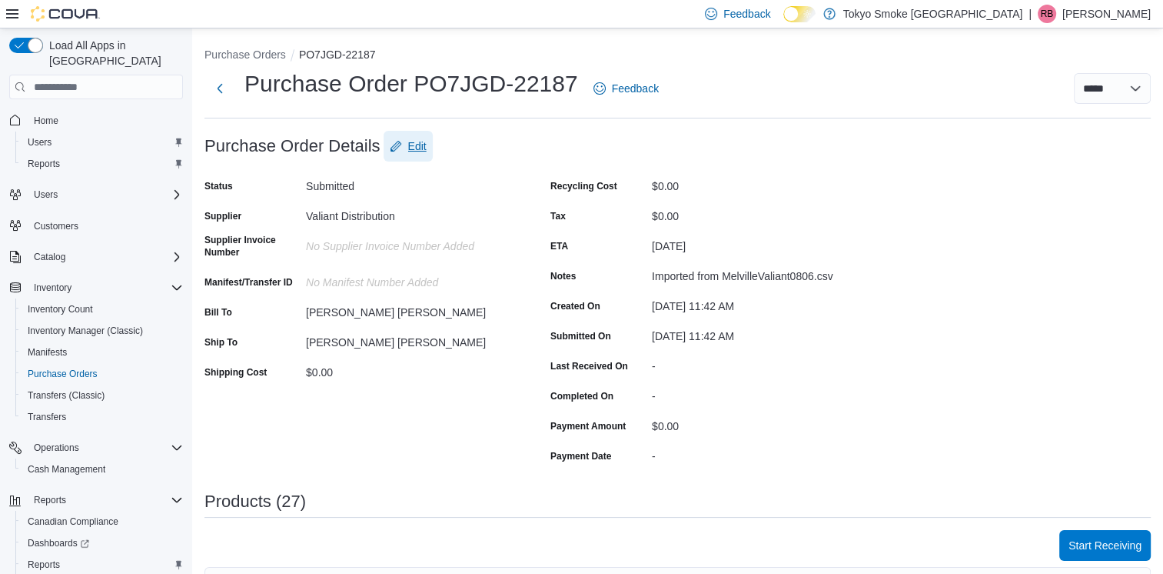
click at [411, 144] on span "Edit" at bounding box center [417, 145] width 18 height 15
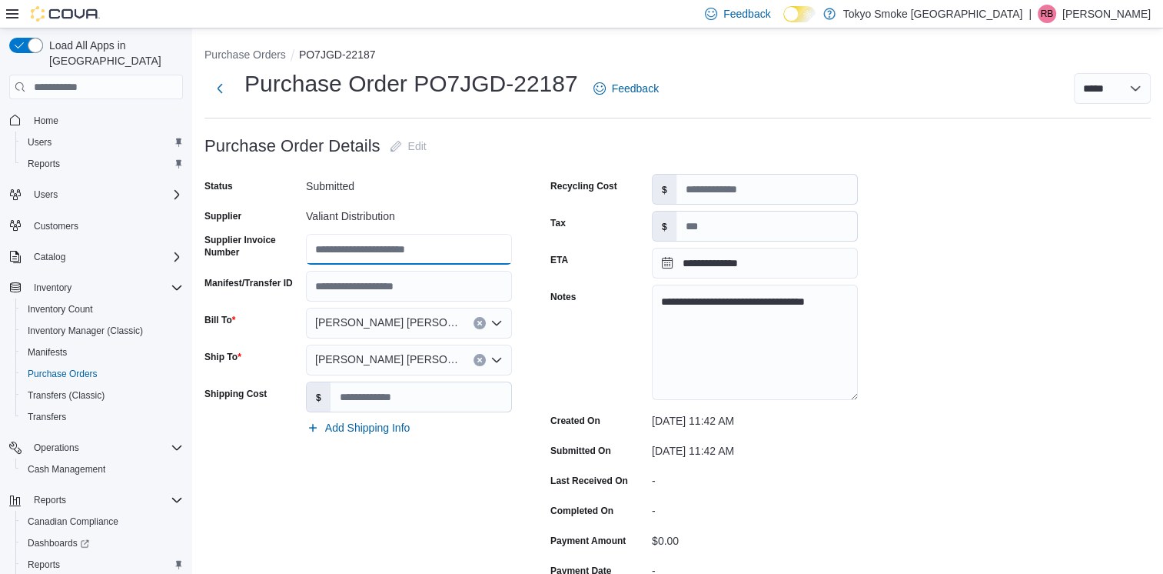
click at [375, 246] on input "Supplier Invoice Number" at bounding box center [409, 249] width 206 height 31
type input "********"
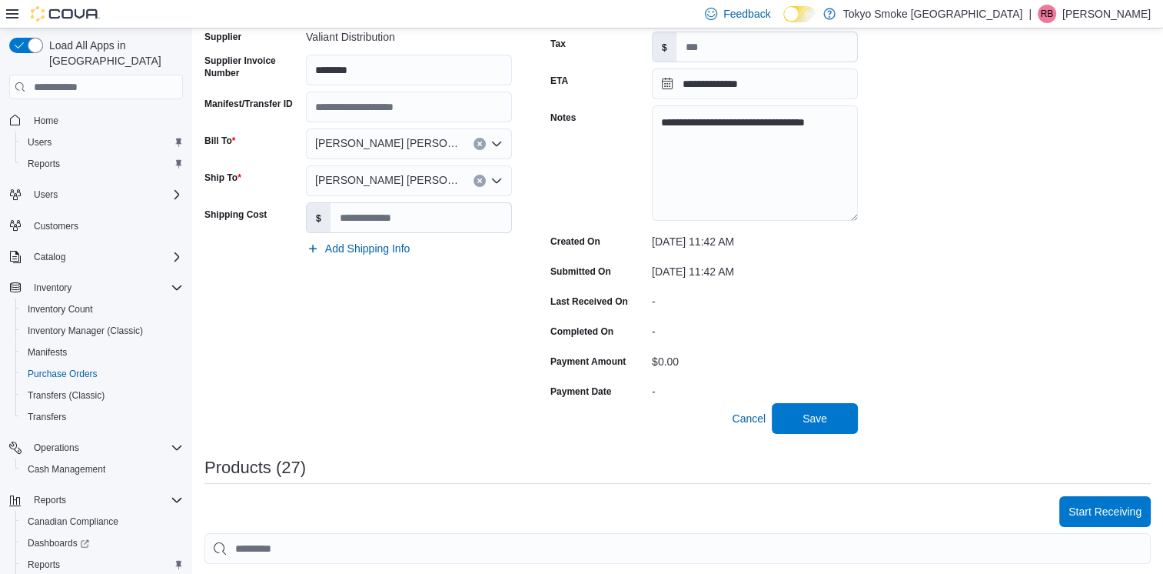
scroll to position [231, 0]
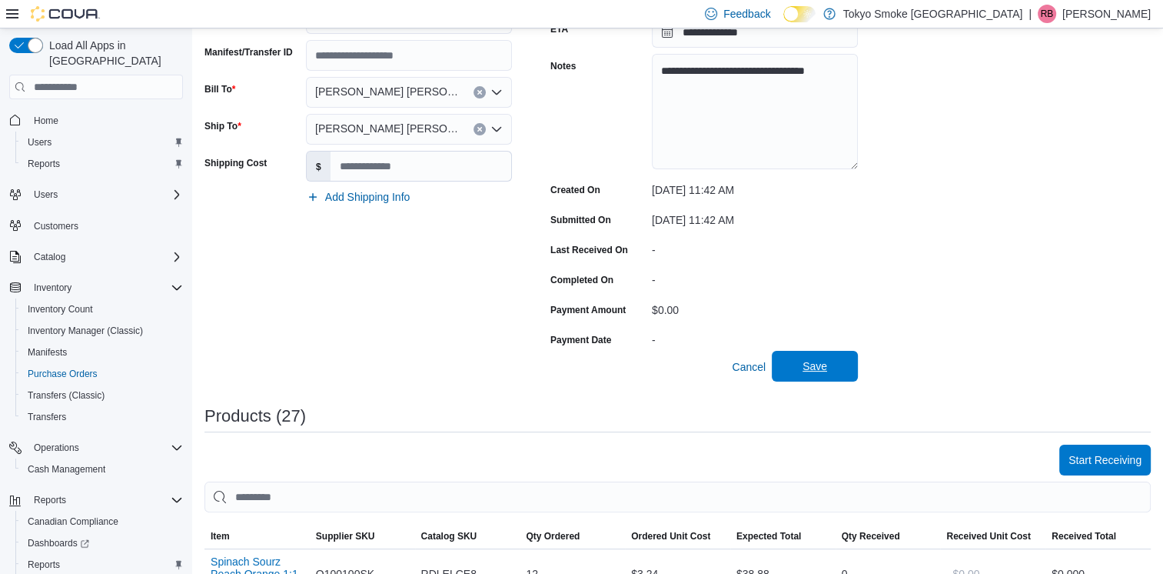
click at [830, 372] on span "Save" at bounding box center [815, 366] width 68 height 31
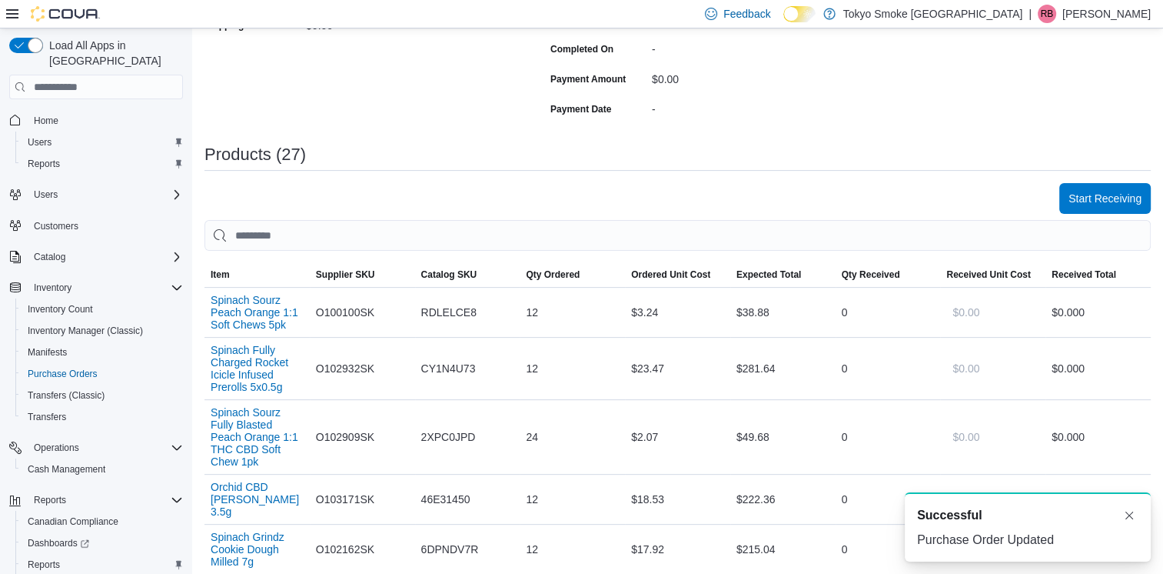
scroll to position [384, 0]
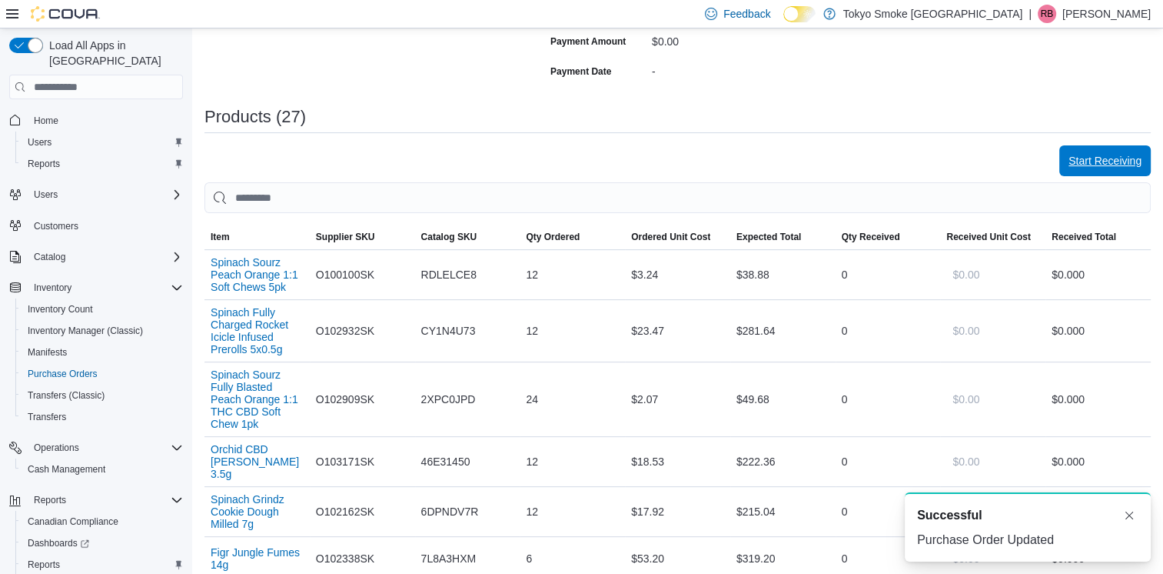
click at [1106, 168] on span "Start Receiving" at bounding box center [1105, 160] width 73 height 31
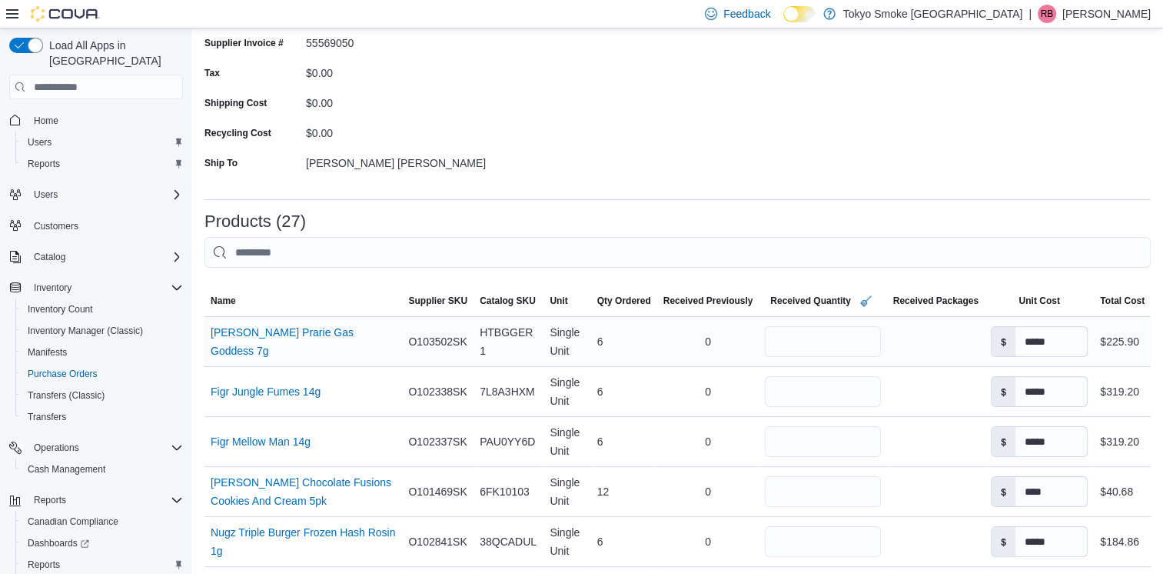
scroll to position [231, 0]
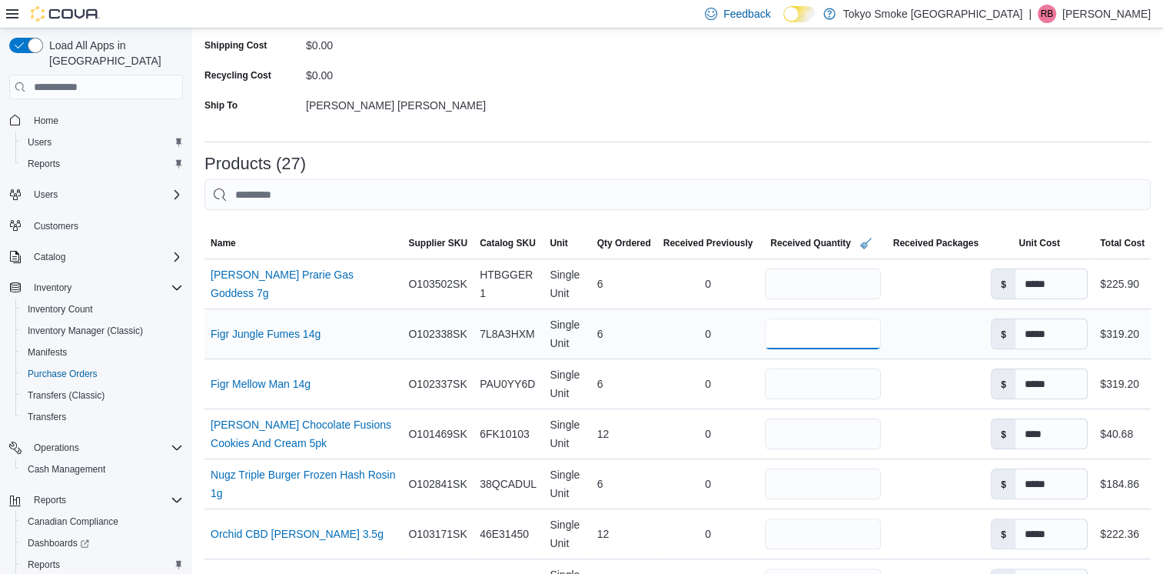
click at [867, 338] on input "*" at bounding box center [822, 333] width 115 height 31
click at [941, 337] on div at bounding box center [936, 334] width 98 height 12
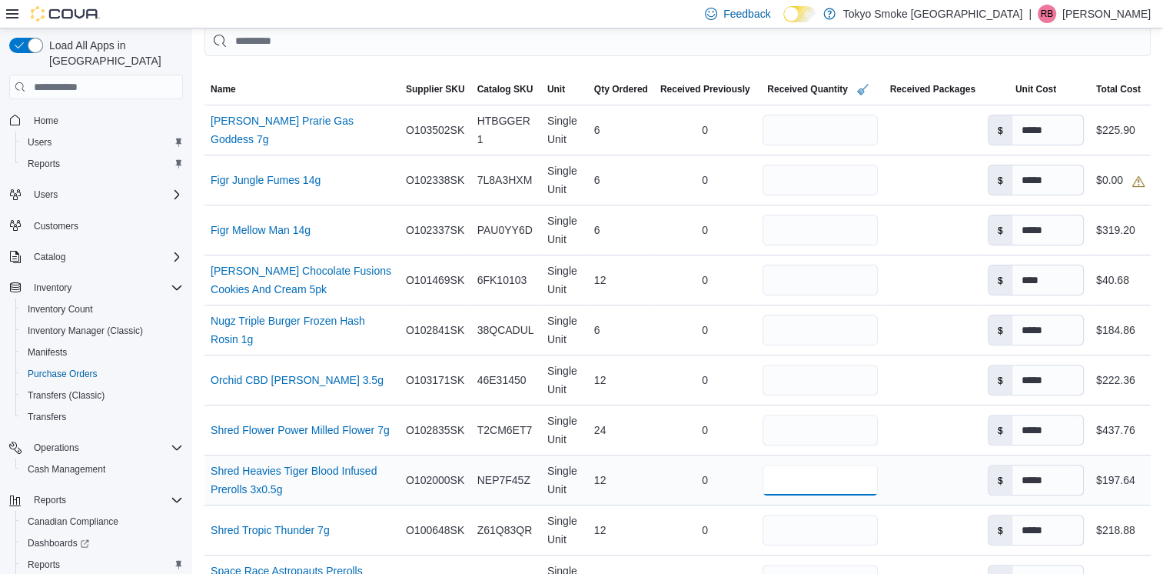
click at [856, 477] on input "**" at bounding box center [820, 479] width 115 height 31
type input "*"
click at [910, 458] on td "Received Packages" at bounding box center [933, 480] width 98 height 50
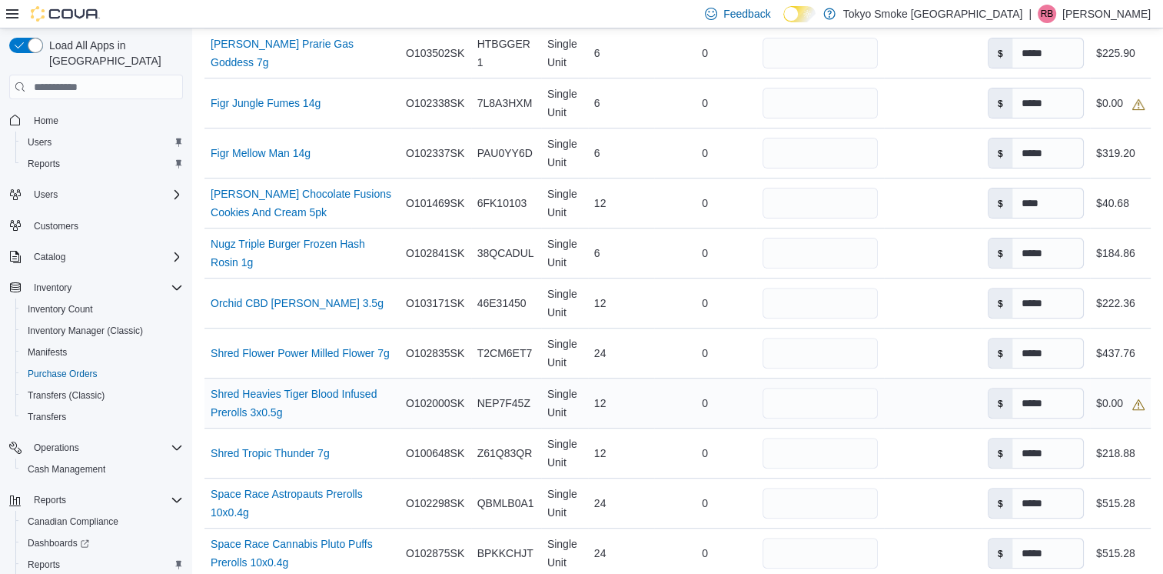
scroll to position [538, 0]
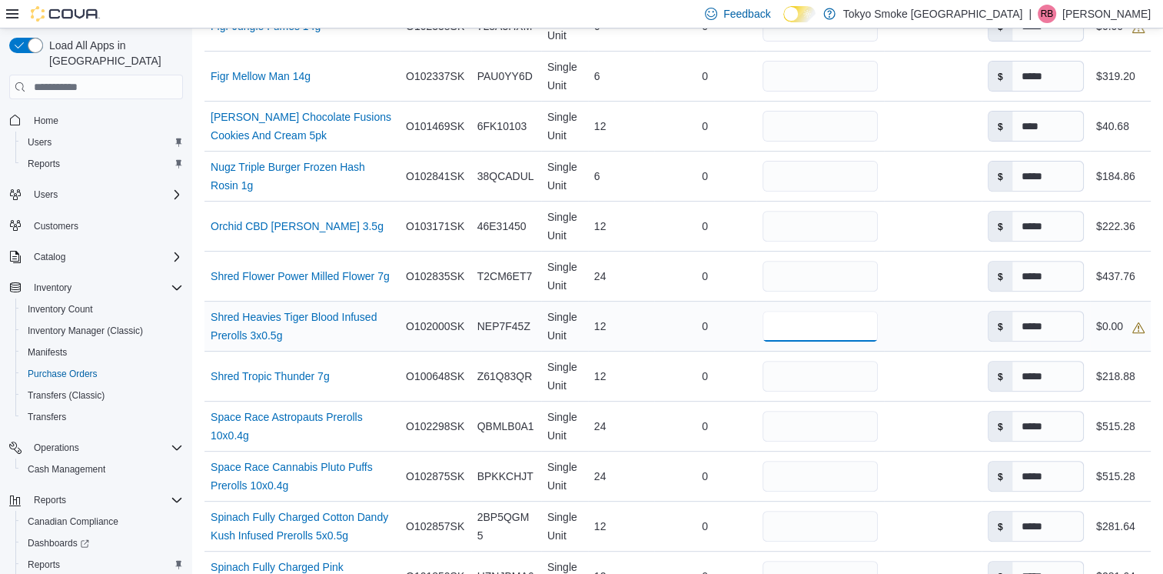
click at [831, 330] on input "number" at bounding box center [820, 326] width 115 height 31
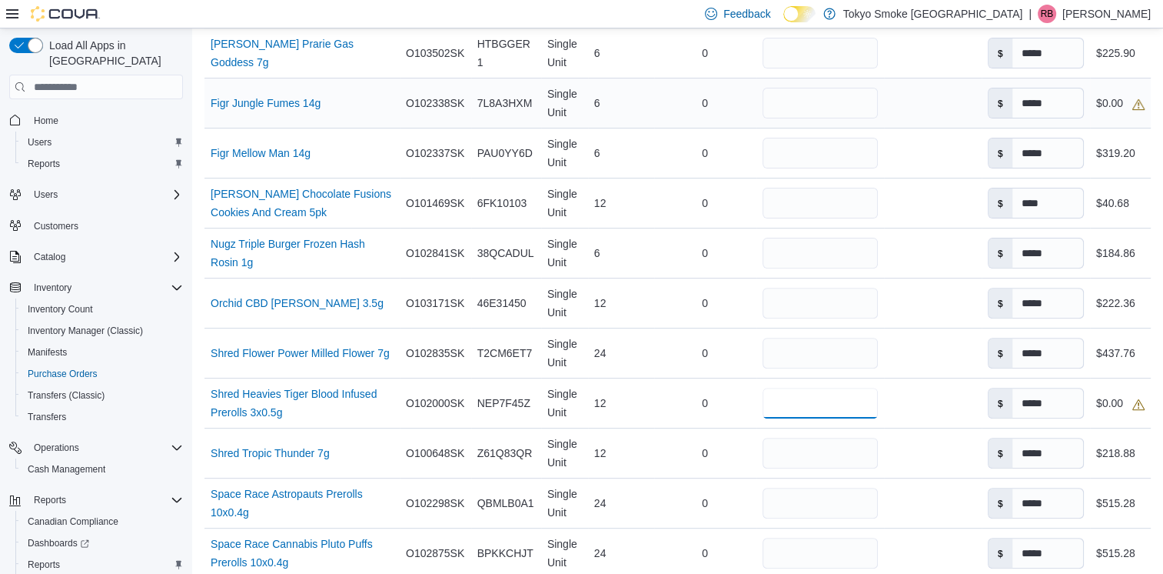
type input "*"
click at [777, 96] on input "number" at bounding box center [820, 103] width 115 height 31
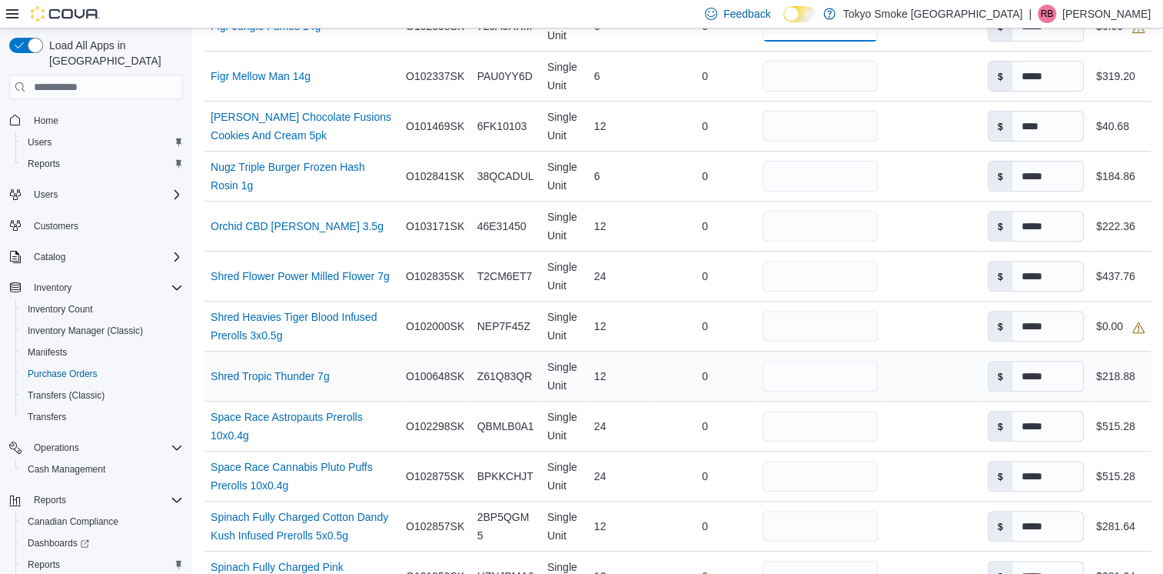
scroll to position [615, 0]
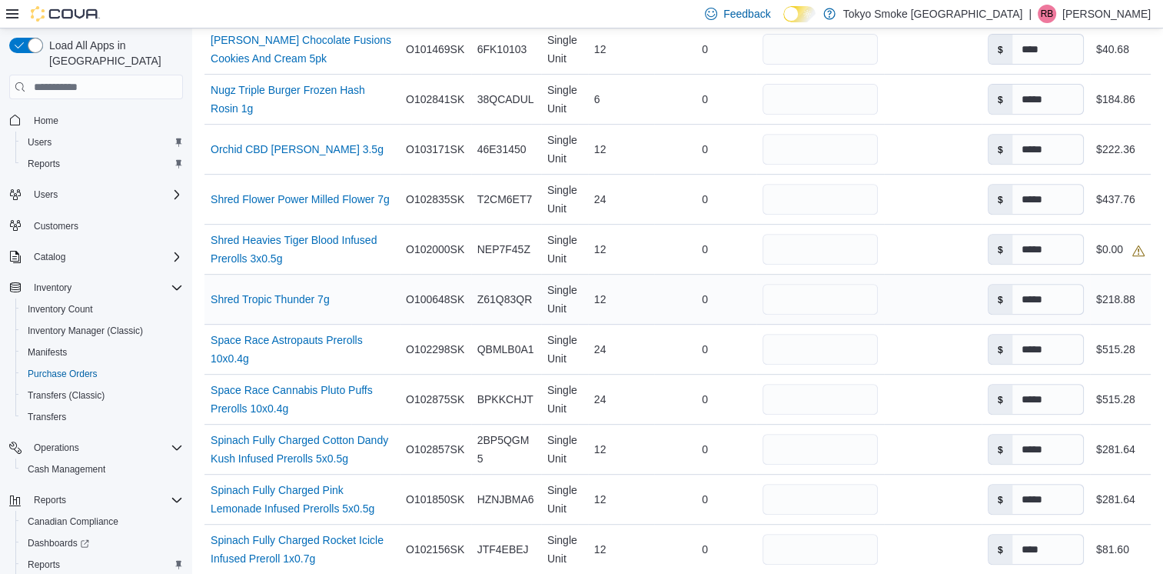
type input "*"
click at [934, 307] on td "Received Packages" at bounding box center [933, 299] width 98 height 50
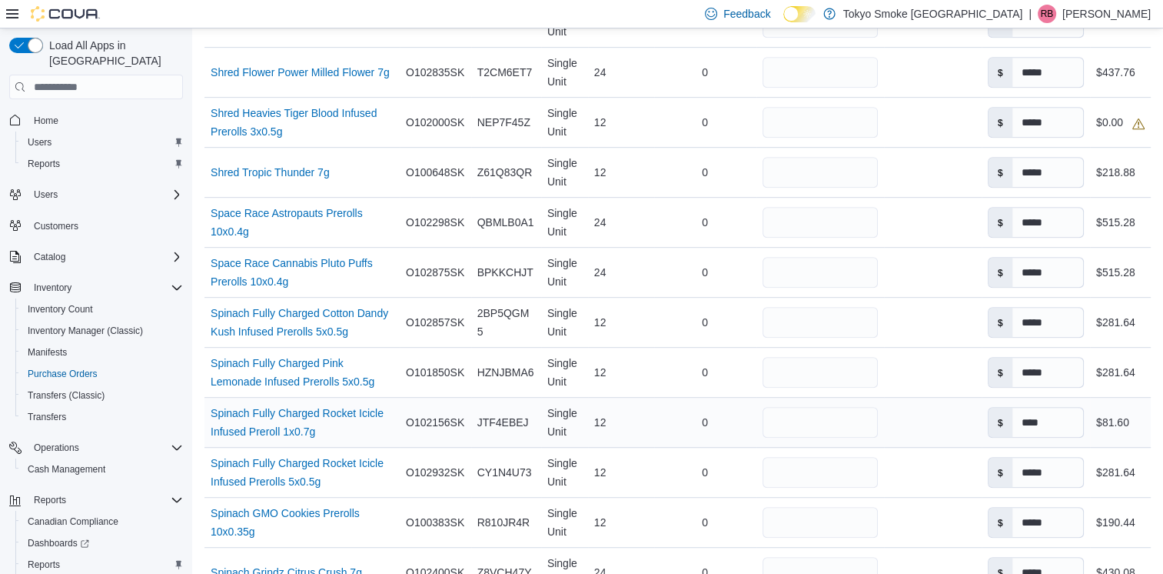
scroll to position [769, 0]
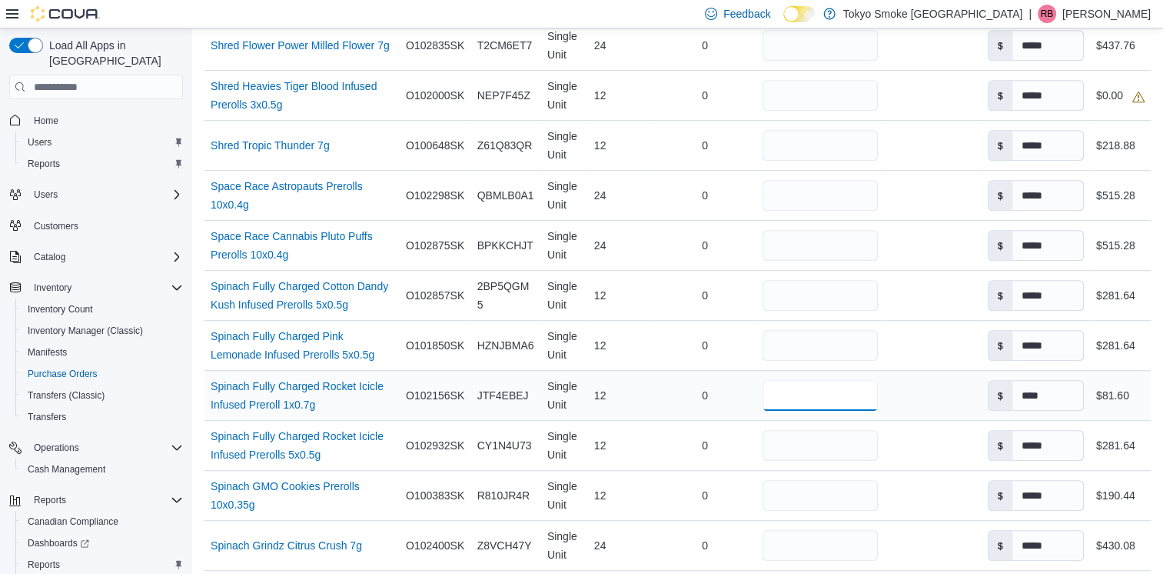
click at [831, 395] on input "**" at bounding box center [820, 395] width 115 height 31
type input "*"
click at [920, 406] on td "Received Packages" at bounding box center [933, 396] width 98 height 50
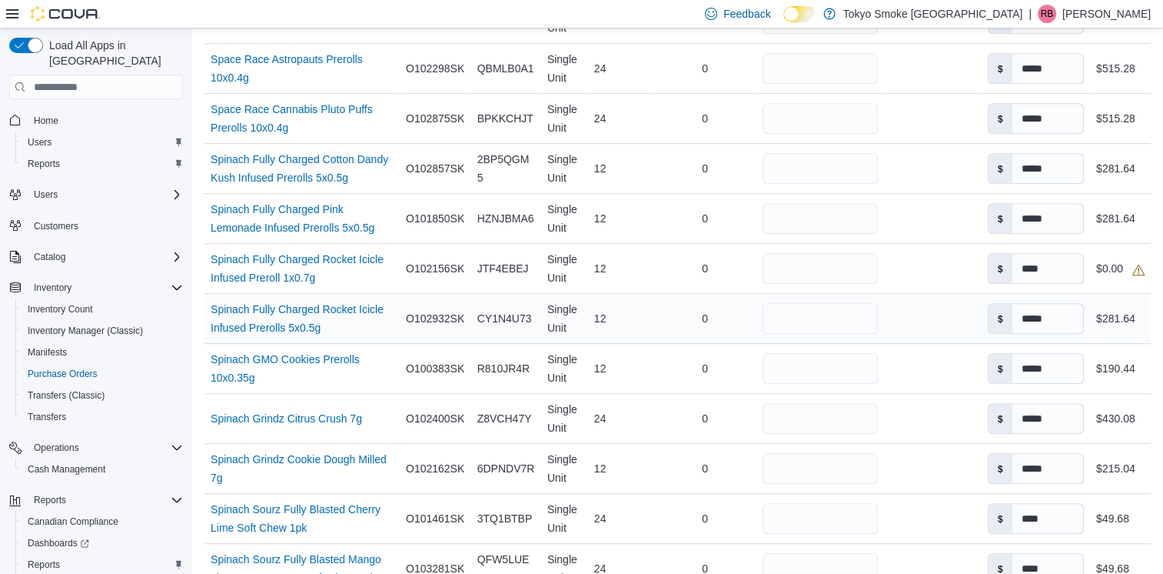
scroll to position [923, 0]
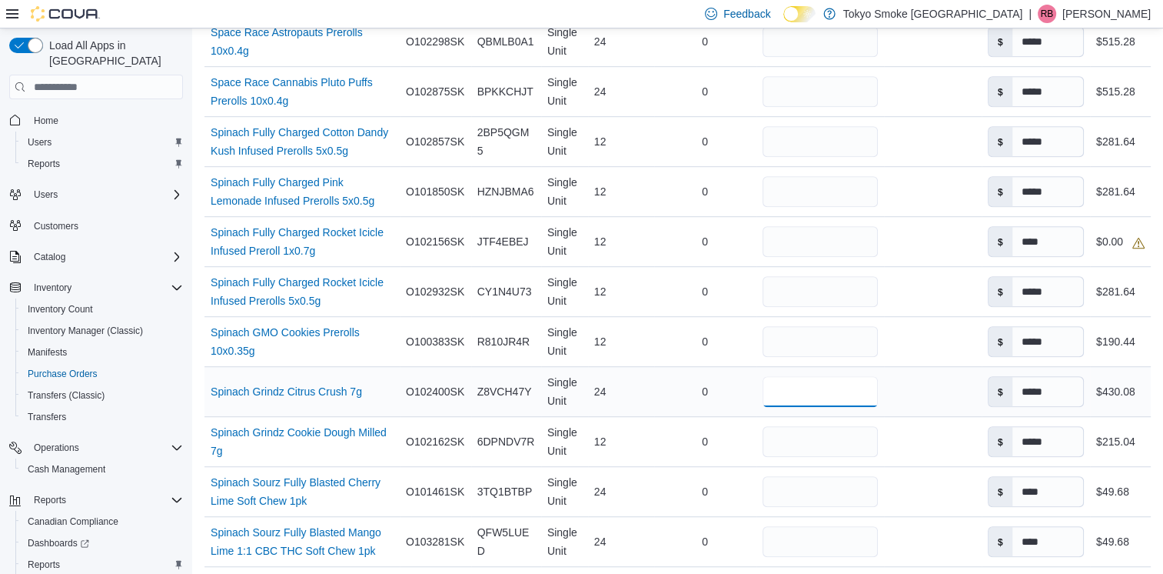
click at [841, 379] on input "**" at bounding box center [820, 391] width 115 height 31
type input "*"
click at [832, 441] on input "**" at bounding box center [820, 441] width 115 height 31
type input "*"
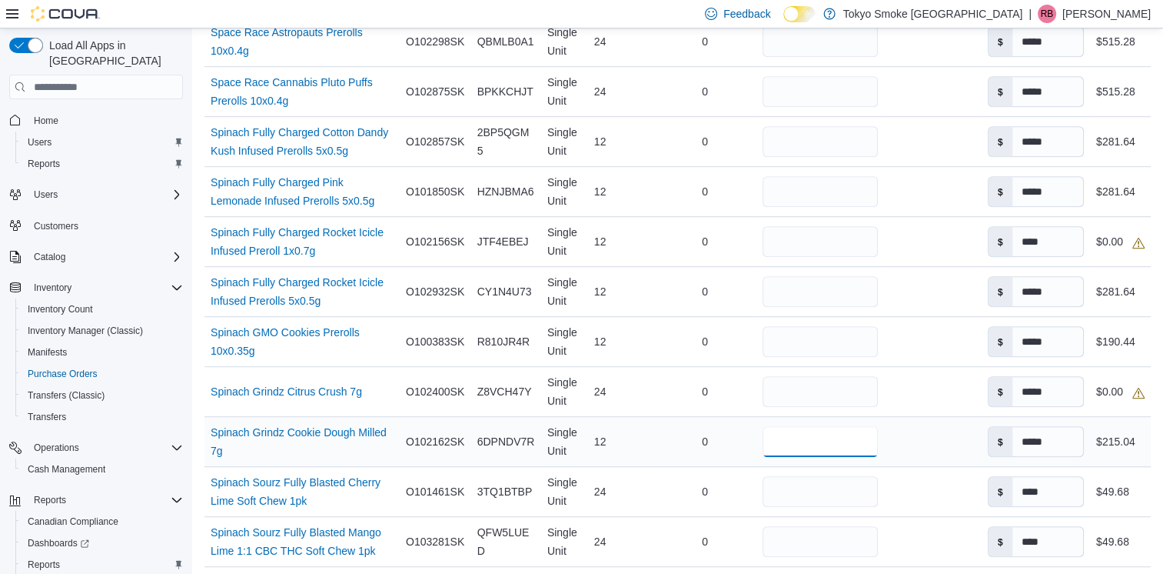
type input "*"
click at [923, 427] on td "Received Packages" at bounding box center [933, 442] width 98 height 50
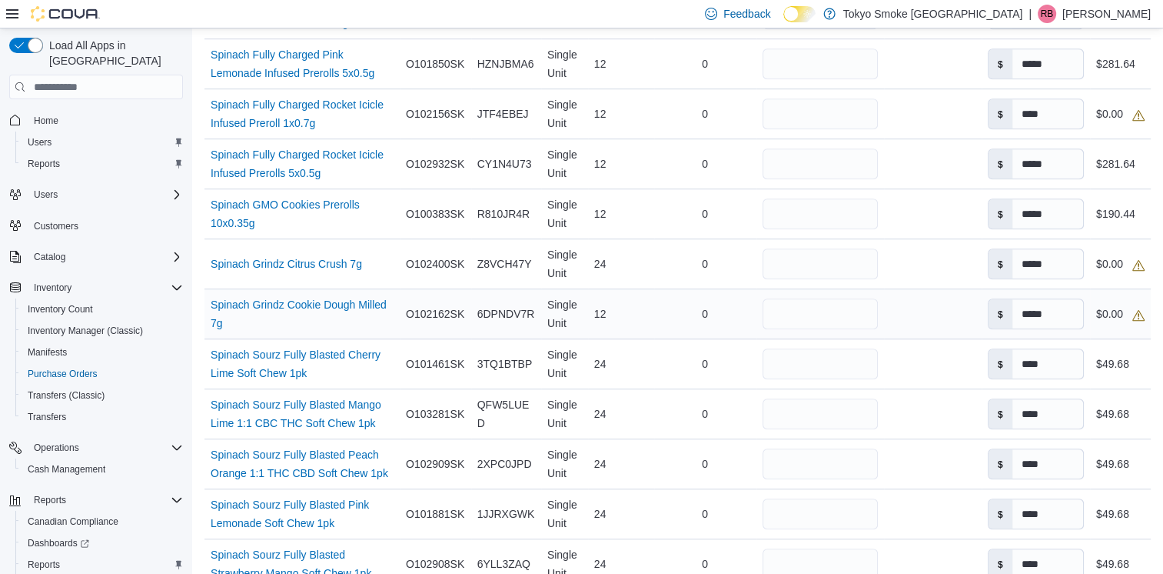
scroll to position [1076, 0]
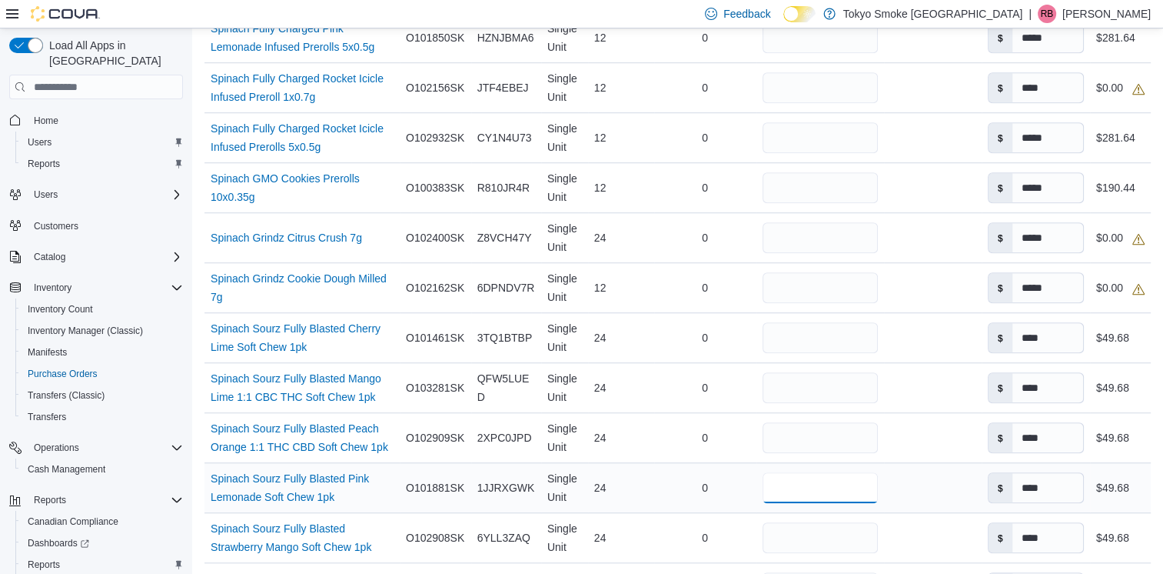
click at [823, 485] on input "**" at bounding box center [820, 487] width 115 height 31
type input "*"
click at [918, 488] on div at bounding box center [933, 487] width 98 height 12
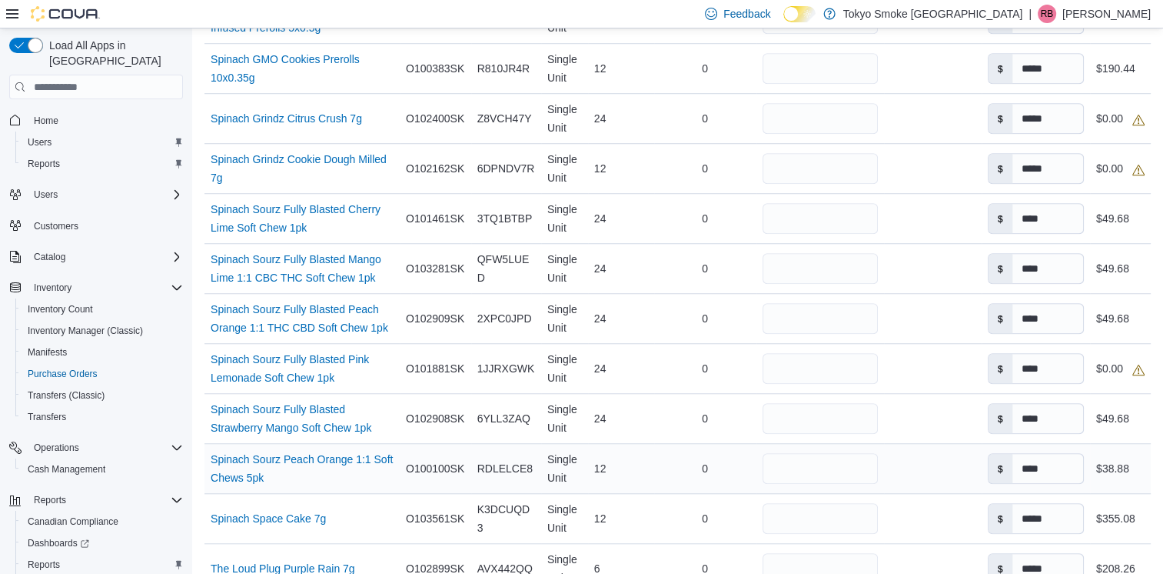
scroll to position [1230, 0]
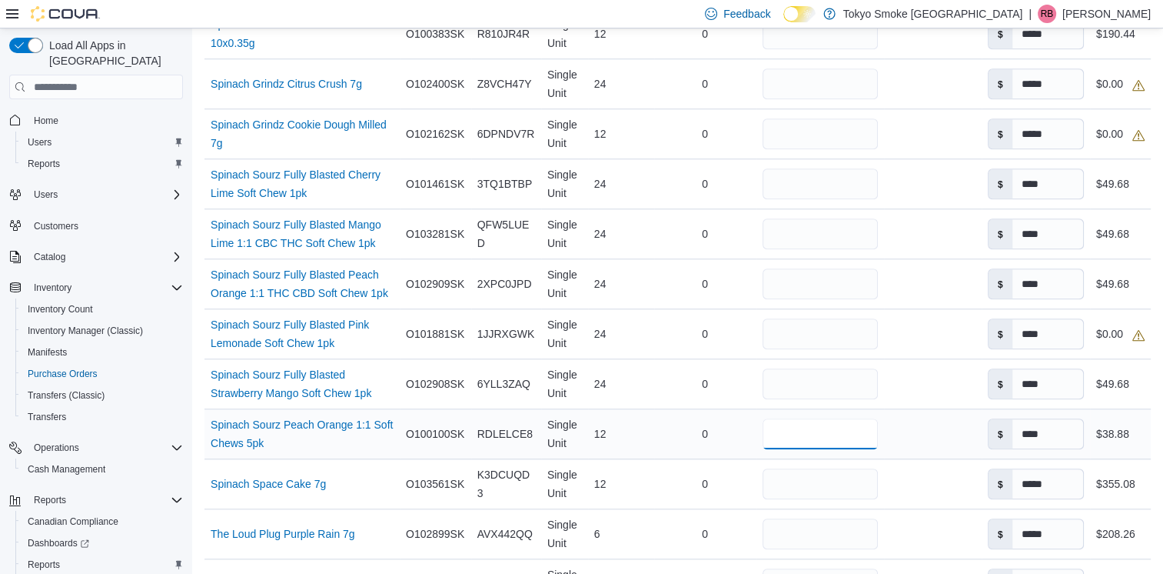
click at [827, 434] on input "**" at bounding box center [820, 433] width 115 height 31
type input "*"
type input "**"
click at [925, 422] on td "Received Packages" at bounding box center [933, 434] width 98 height 50
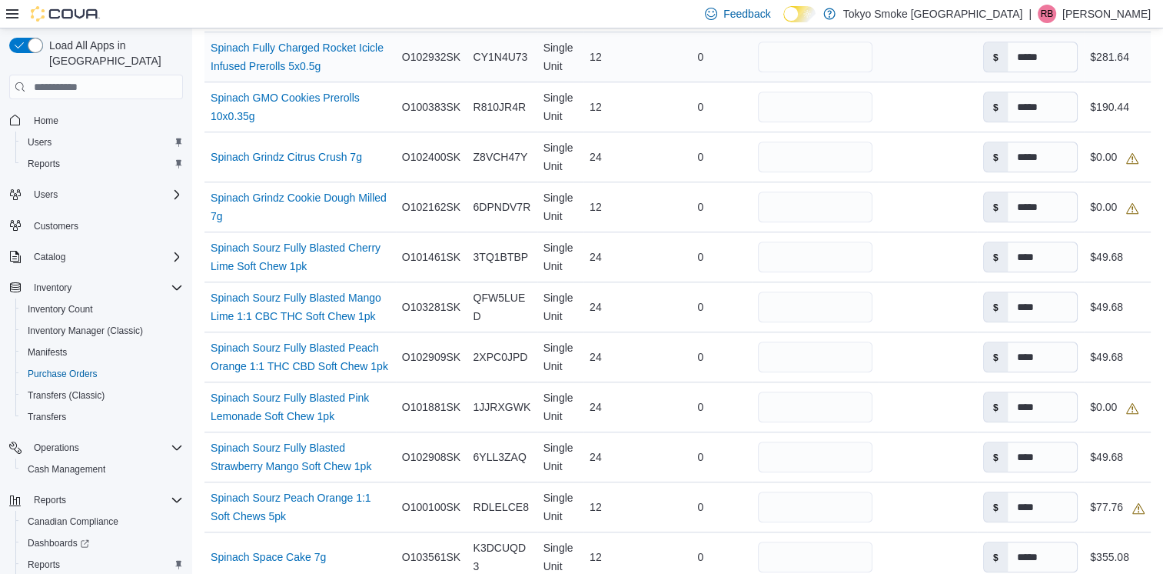
scroll to position [1352, 0]
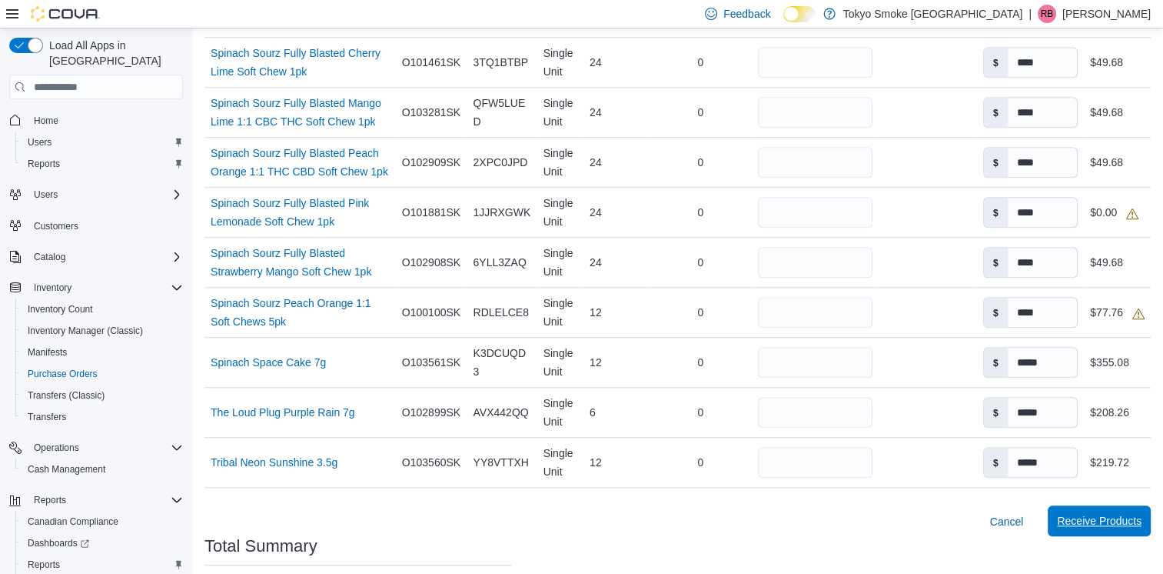
click at [1129, 524] on span "Receive Products" at bounding box center [1099, 520] width 85 height 15
